Goal: Transaction & Acquisition: Subscribe to service/newsletter

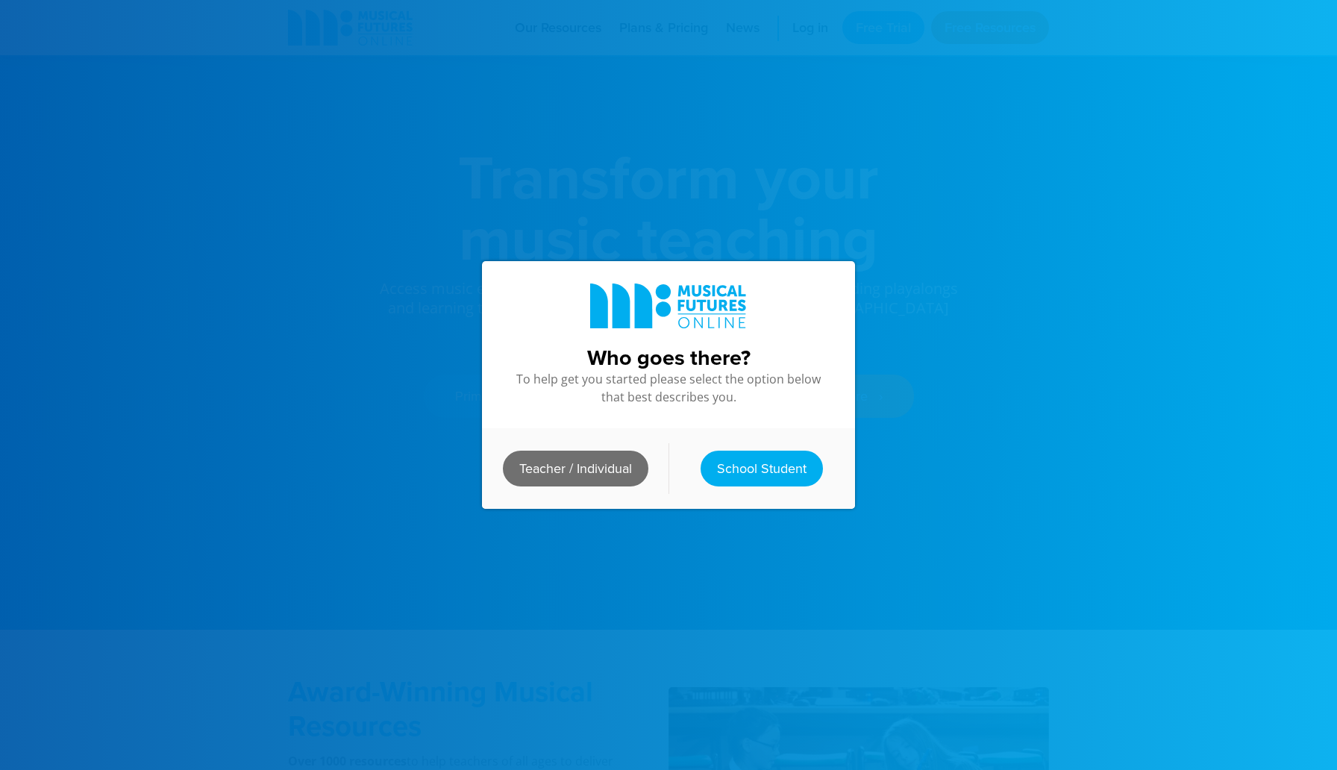
click at [613, 473] on link "Teacher / Individual" at bounding box center [575, 469] width 145 height 36
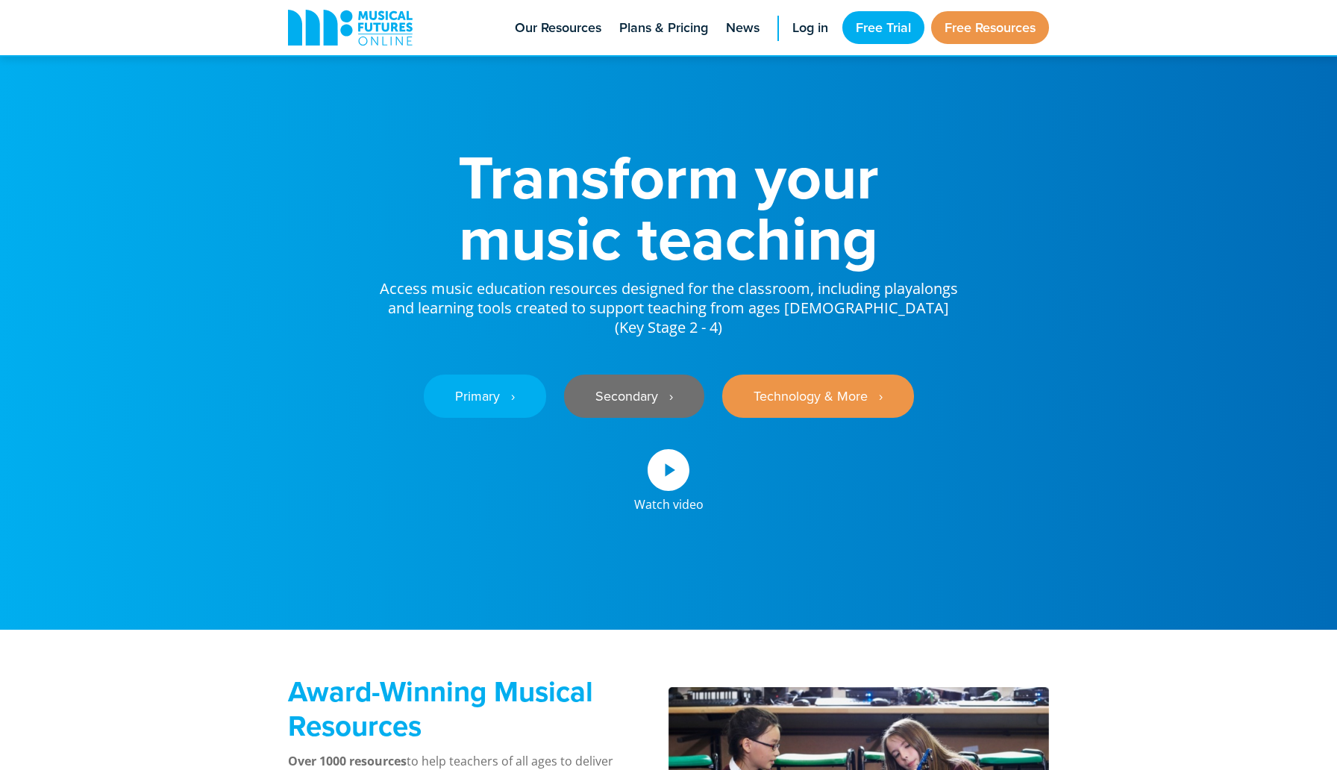
click at [649, 374] on link "Secondary ‎‏‏‎ ‎ ›" at bounding box center [634, 395] width 140 height 43
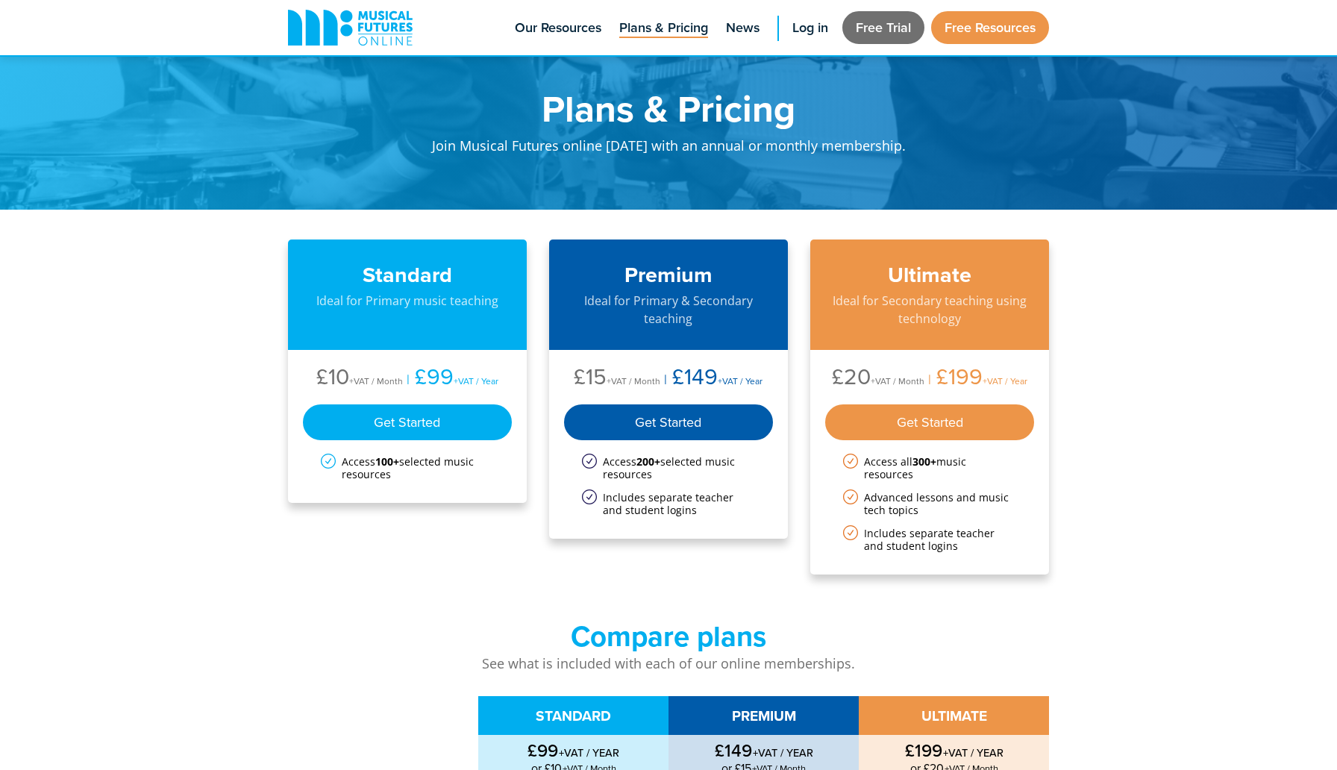
click at [881, 21] on link "Free Trial" at bounding box center [883, 27] width 82 height 33
